Goal: Check status: Check status

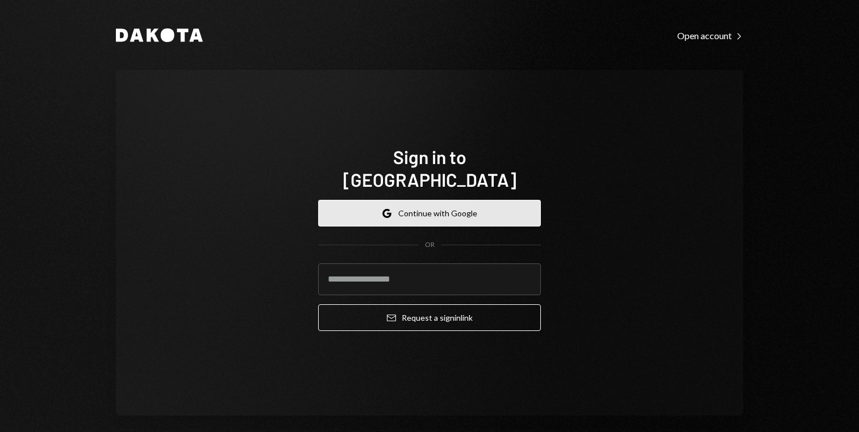
click at [454, 201] on button "Google Continue with Google" at bounding box center [429, 213] width 223 height 27
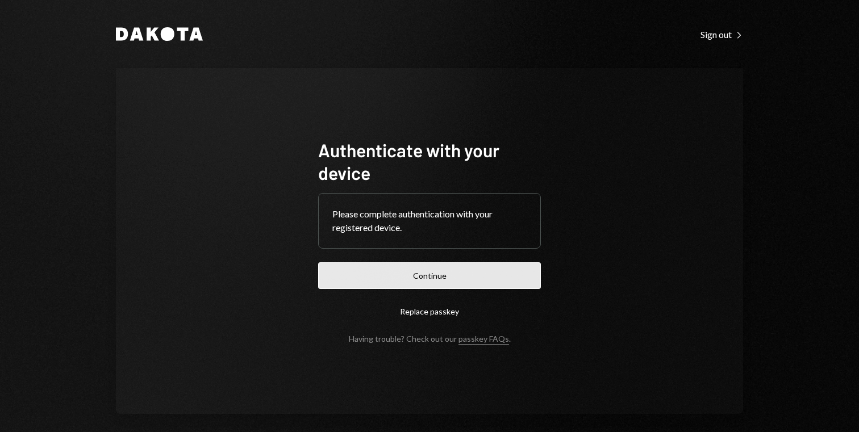
click at [404, 274] on button "Continue" at bounding box center [429, 275] width 223 height 27
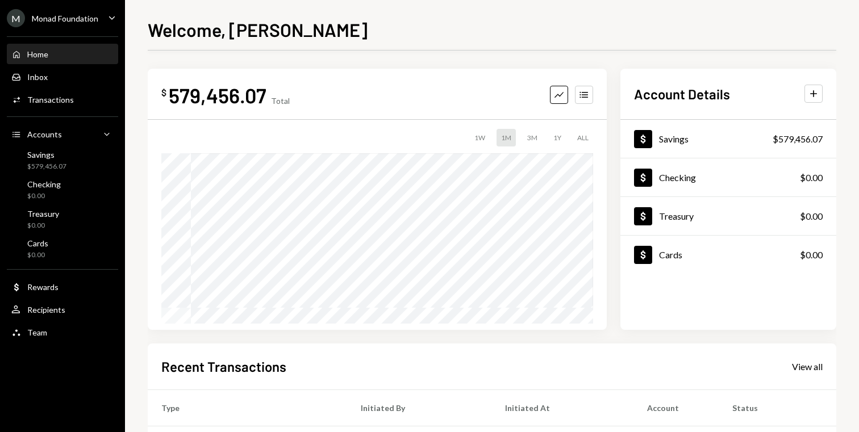
scroll to position [170, 0]
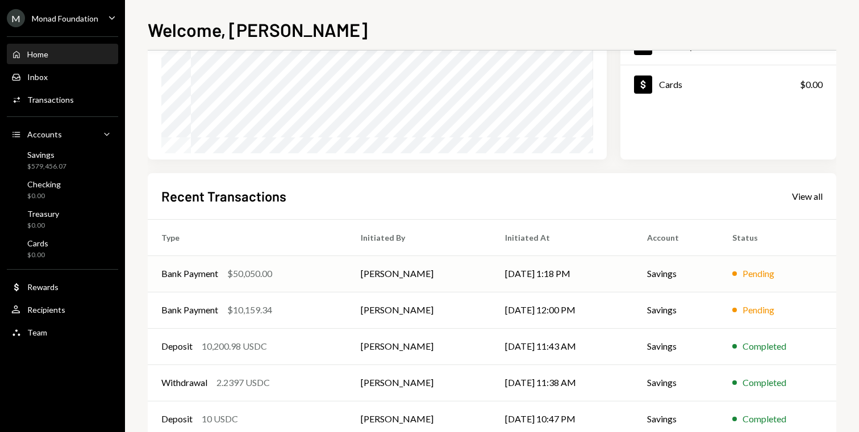
click at [327, 277] on div "Bank Payment $50,050.00" at bounding box center [247, 274] width 172 height 14
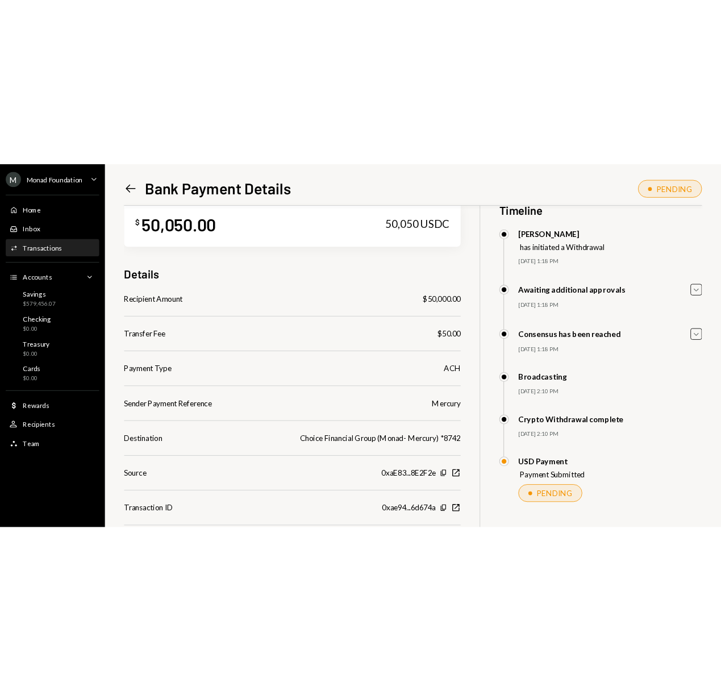
scroll to position [51, 0]
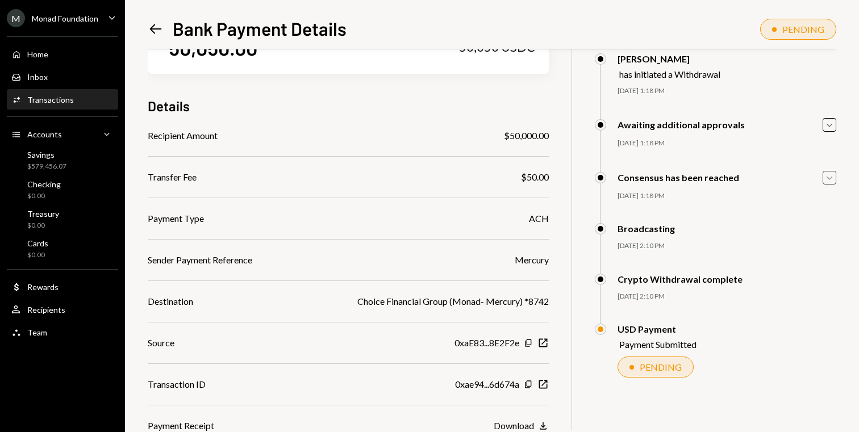
click at [830, 176] on icon "Caret Down" at bounding box center [829, 178] width 12 height 12
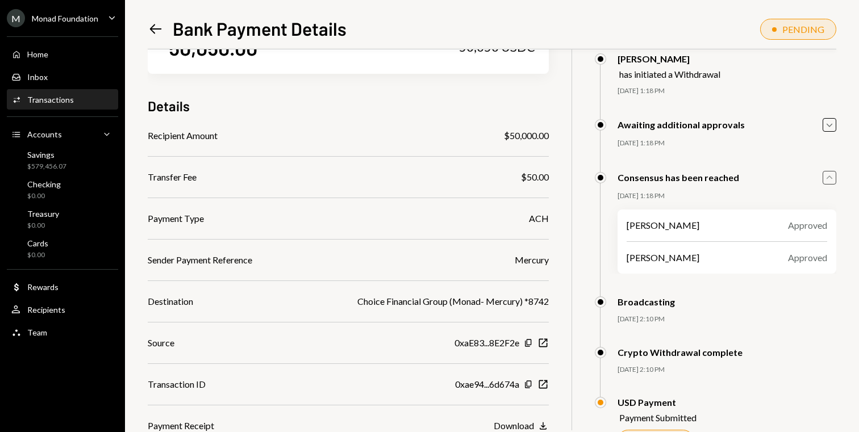
click at [829, 176] on icon "Caret Up" at bounding box center [829, 178] width 12 height 12
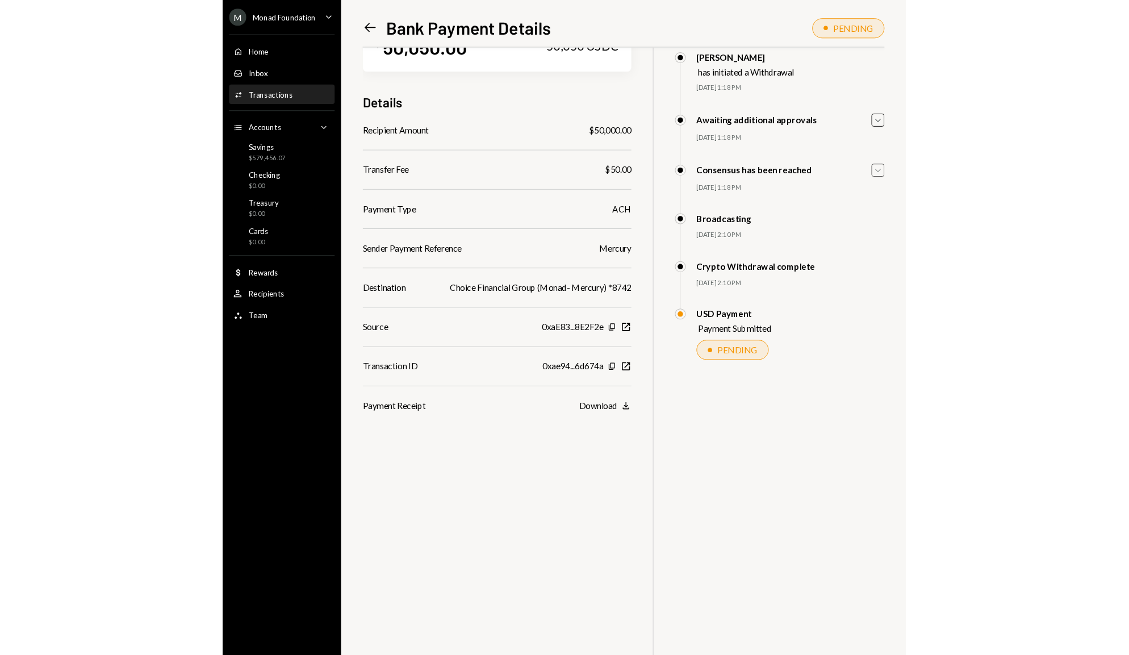
scroll to position [49, 0]
